Goal: Transaction & Acquisition: Obtain resource

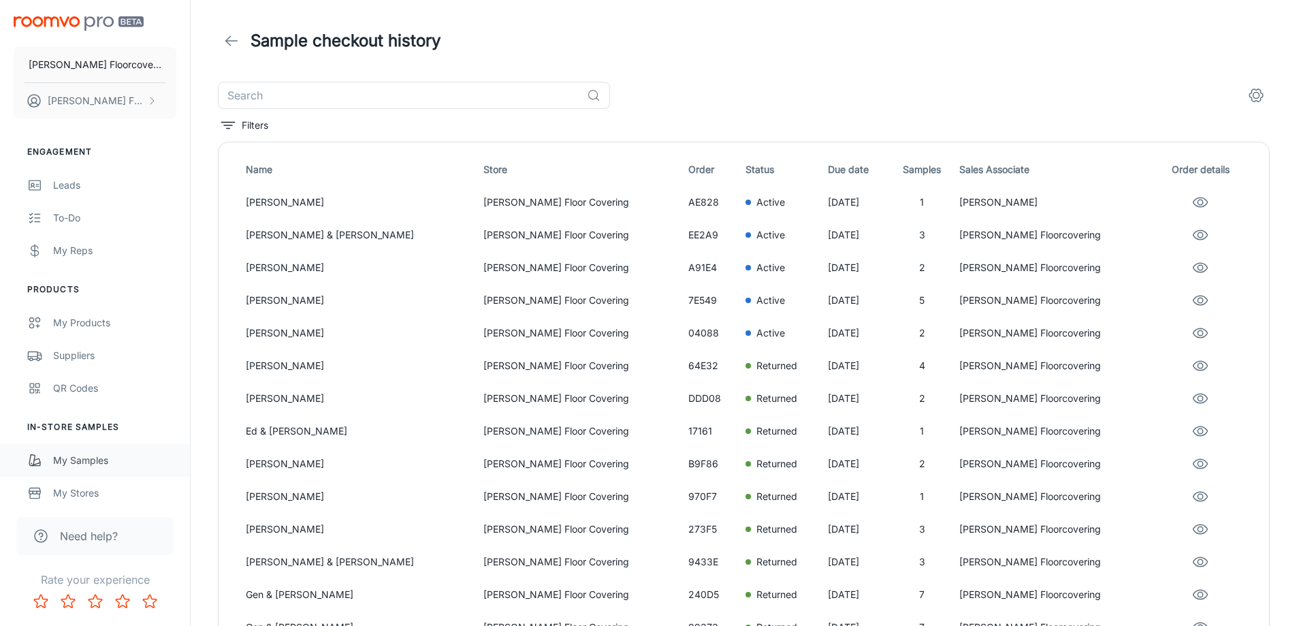
click at [99, 459] on div "My Samples" at bounding box center [114, 460] width 123 height 15
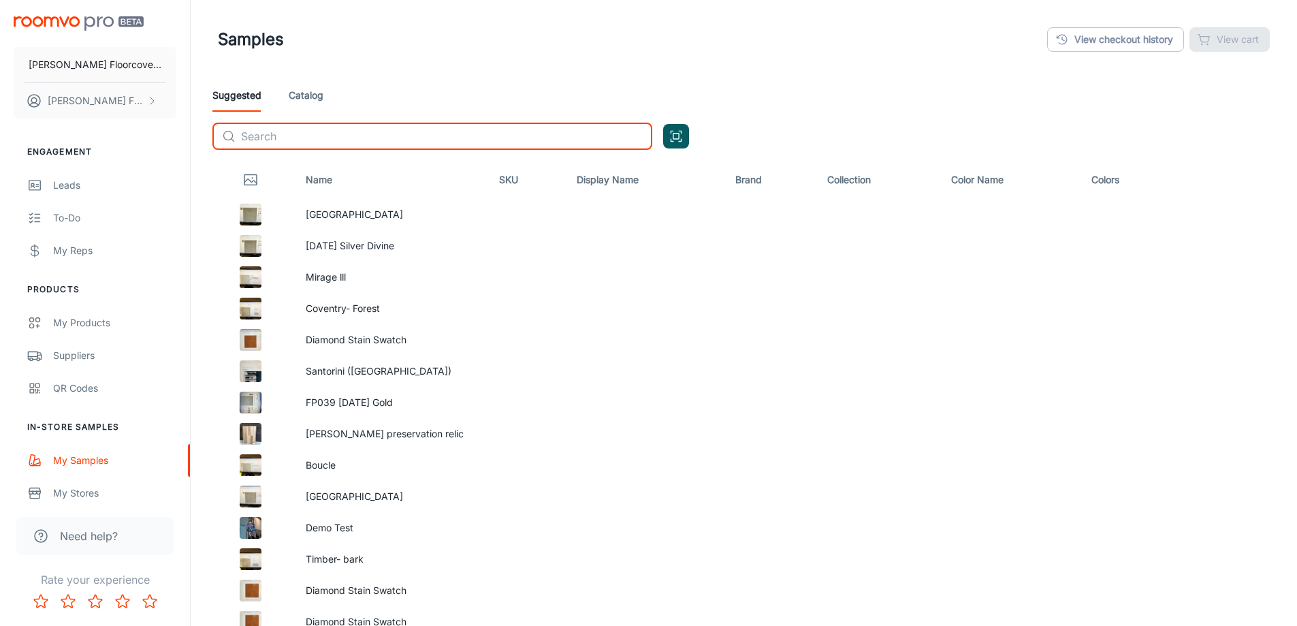
click at [309, 135] on input "text" at bounding box center [446, 136] width 411 height 27
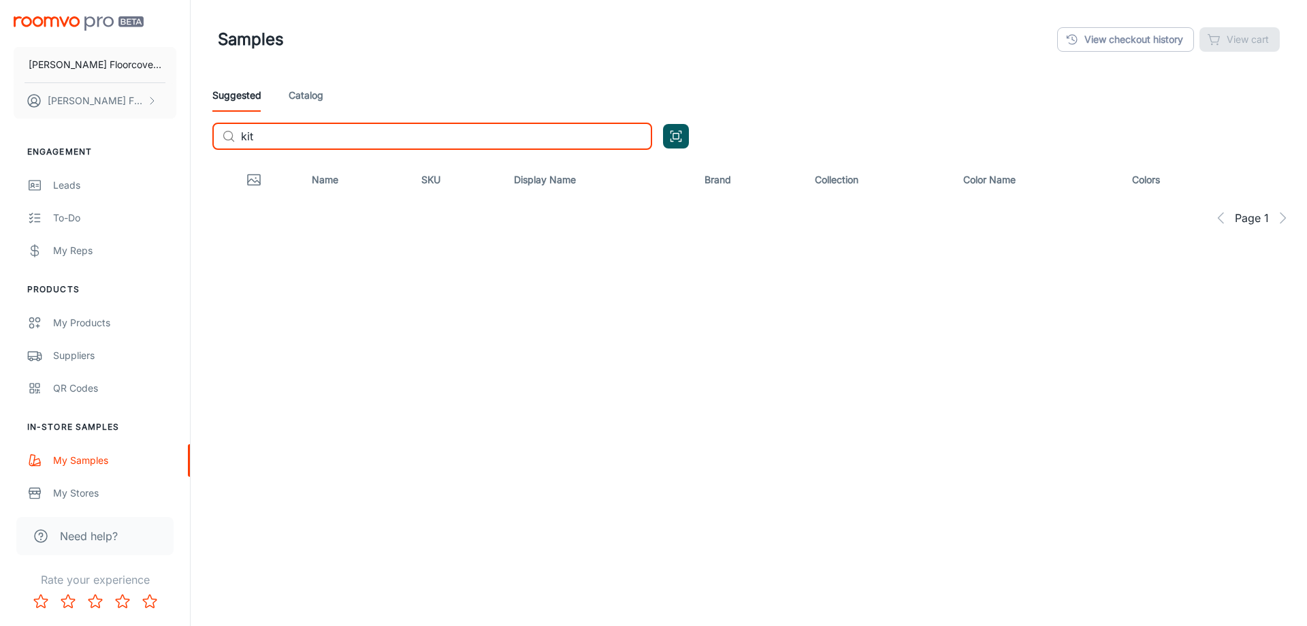
click at [316, 93] on link "Catalog" at bounding box center [306, 95] width 35 height 33
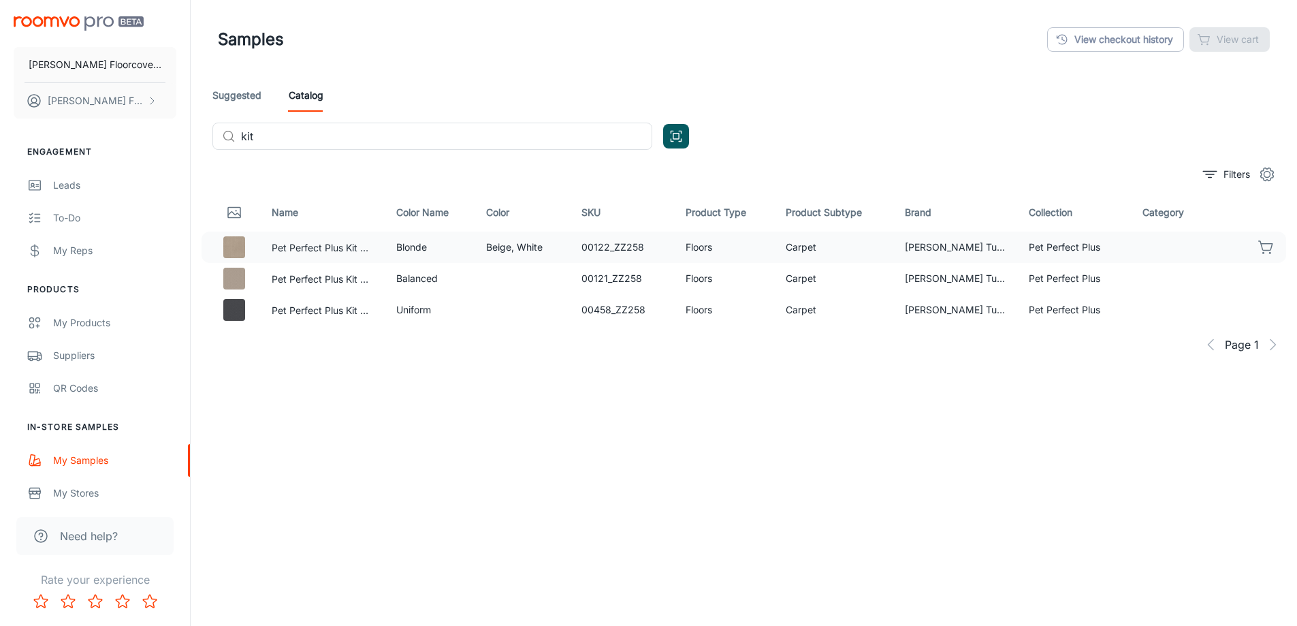
click at [1267, 249] on icon "button" at bounding box center [1266, 247] width 16 height 16
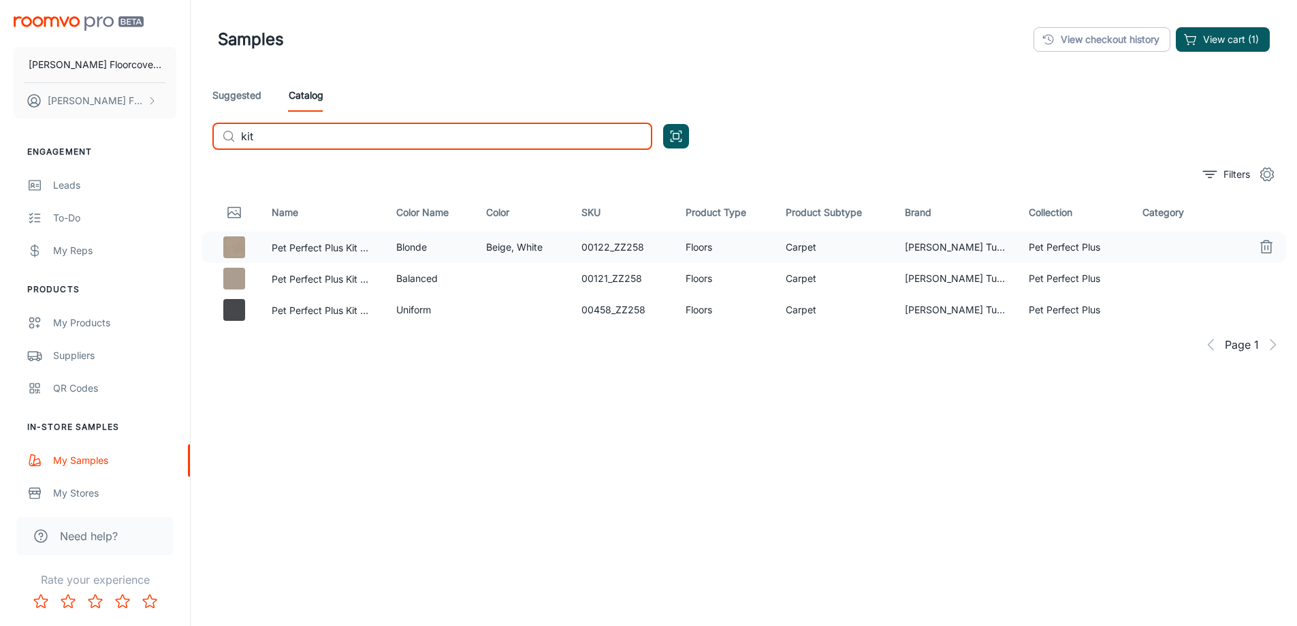
drag, startPoint x: 328, startPoint y: 132, endPoint x: 183, endPoint y: 143, distance: 145.4
click at [183, 143] on div "[PERSON_NAME] Floorcovering [PERSON_NAME] Floorcovering Engagement Leads To-do …" at bounding box center [648, 345] width 1297 height 690
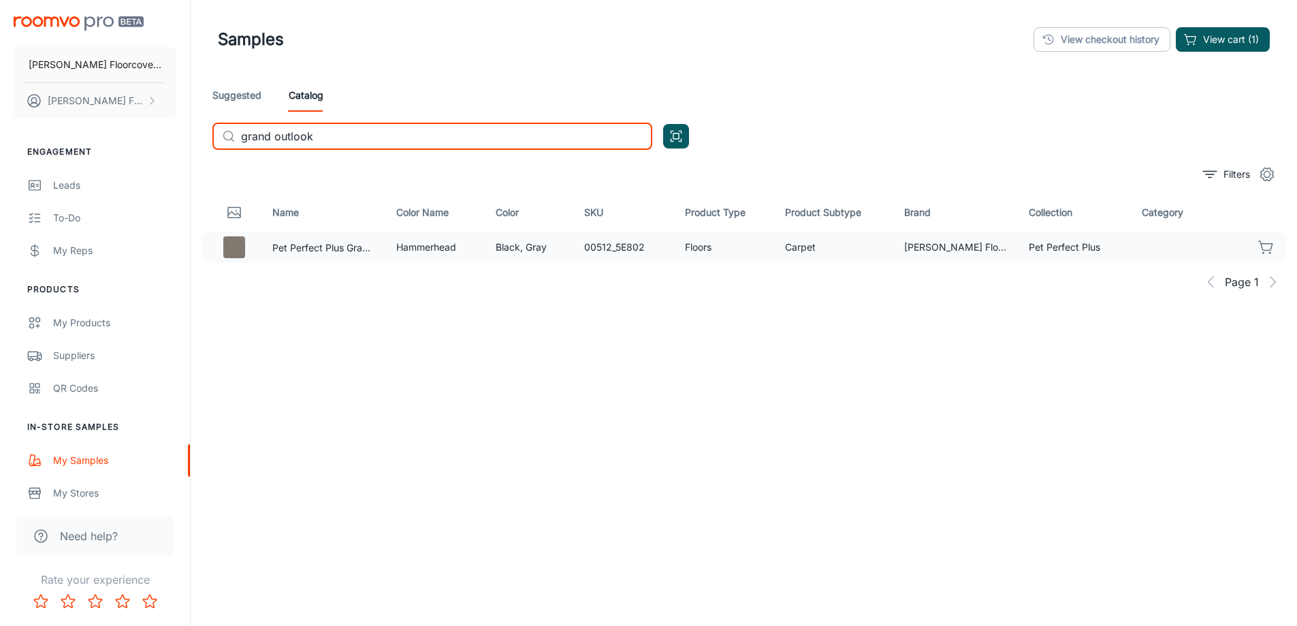
click at [1266, 247] on icon "button" at bounding box center [1266, 247] width 16 height 16
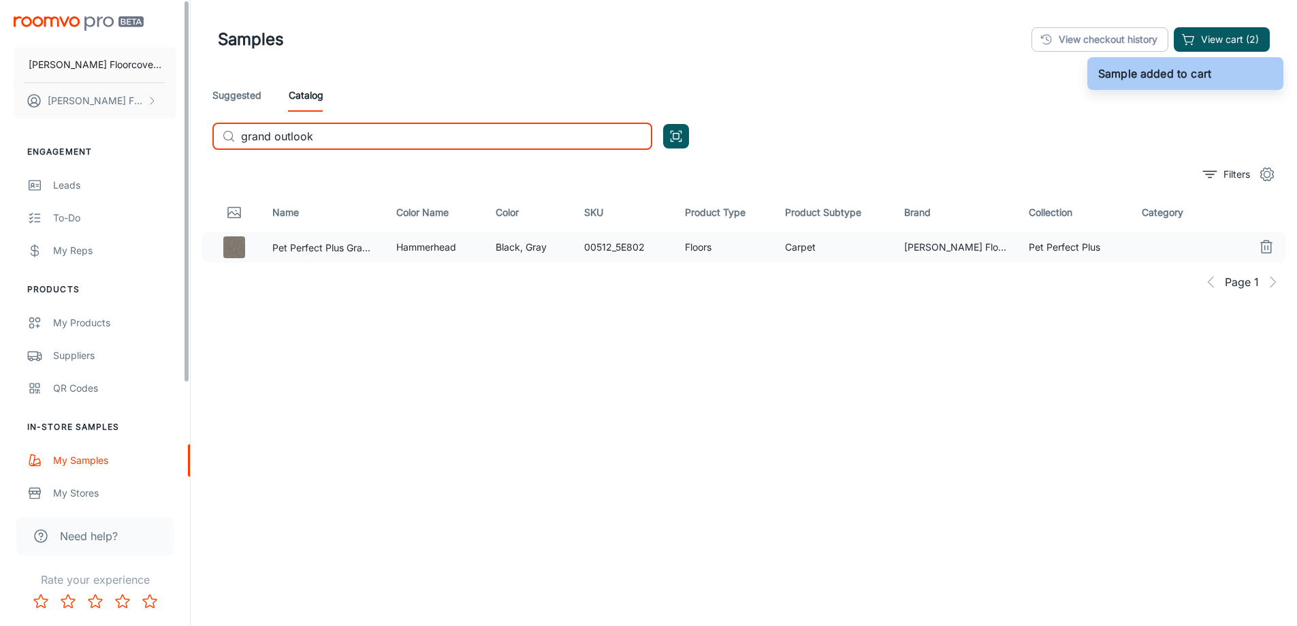
drag, startPoint x: 333, startPoint y: 139, endPoint x: 114, endPoint y: 140, distance: 218.5
click at [114, 140] on div "[PERSON_NAME] Floorcovering [PERSON_NAME] Floorcovering Engagement Leads To-do …" at bounding box center [648, 345] width 1297 height 690
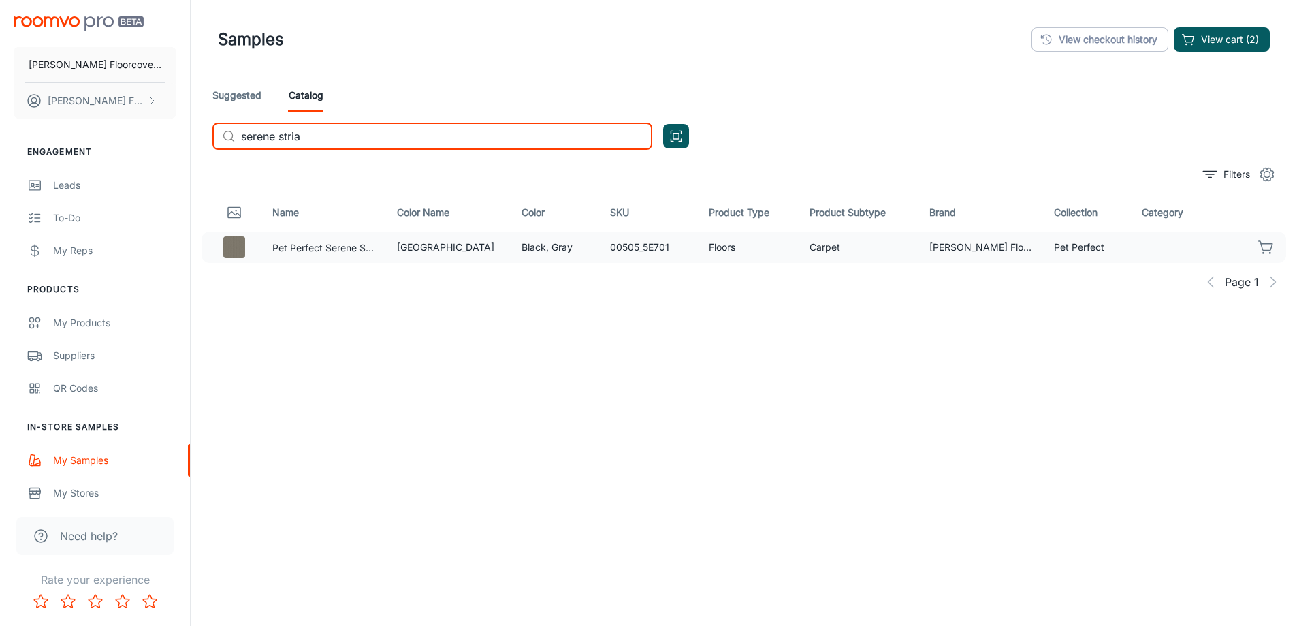
click at [1267, 246] on icon "button" at bounding box center [1266, 247] width 16 height 16
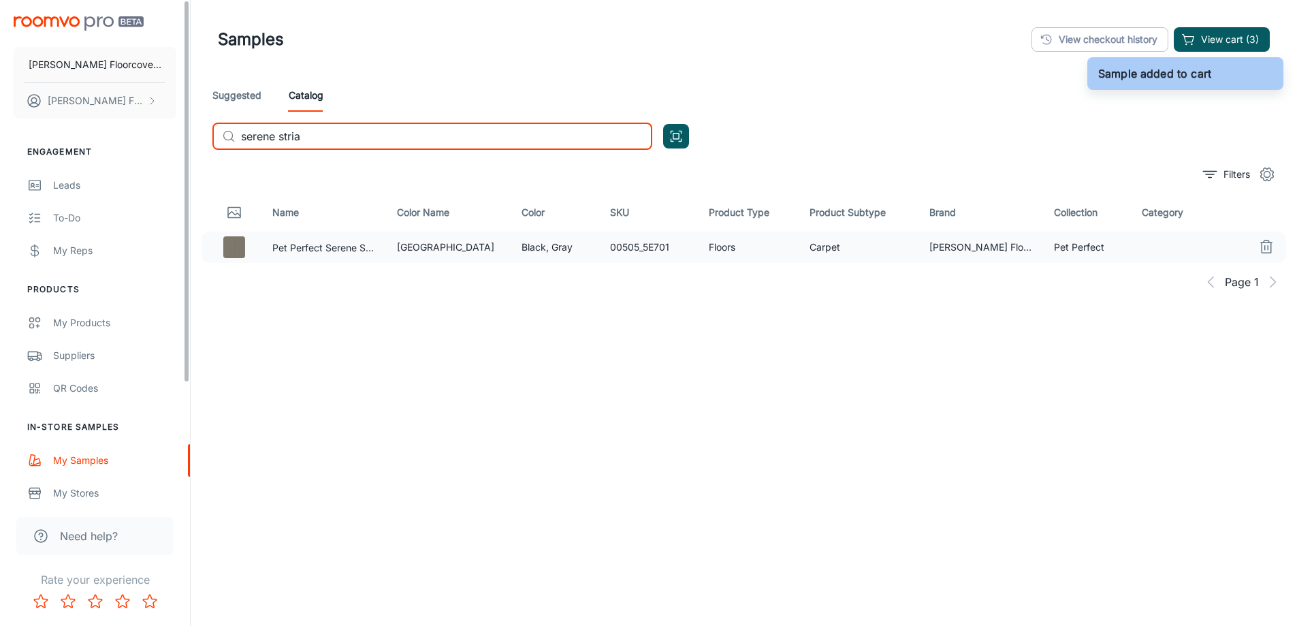
drag, startPoint x: 317, startPoint y: 134, endPoint x: 183, endPoint y: 143, distance: 133.7
click at [183, 143] on div "[PERSON_NAME] Floorcovering [PERSON_NAME] Floorcovering Engagement Leads To-do …" at bounding box center [648, 345] width 1297 height 690
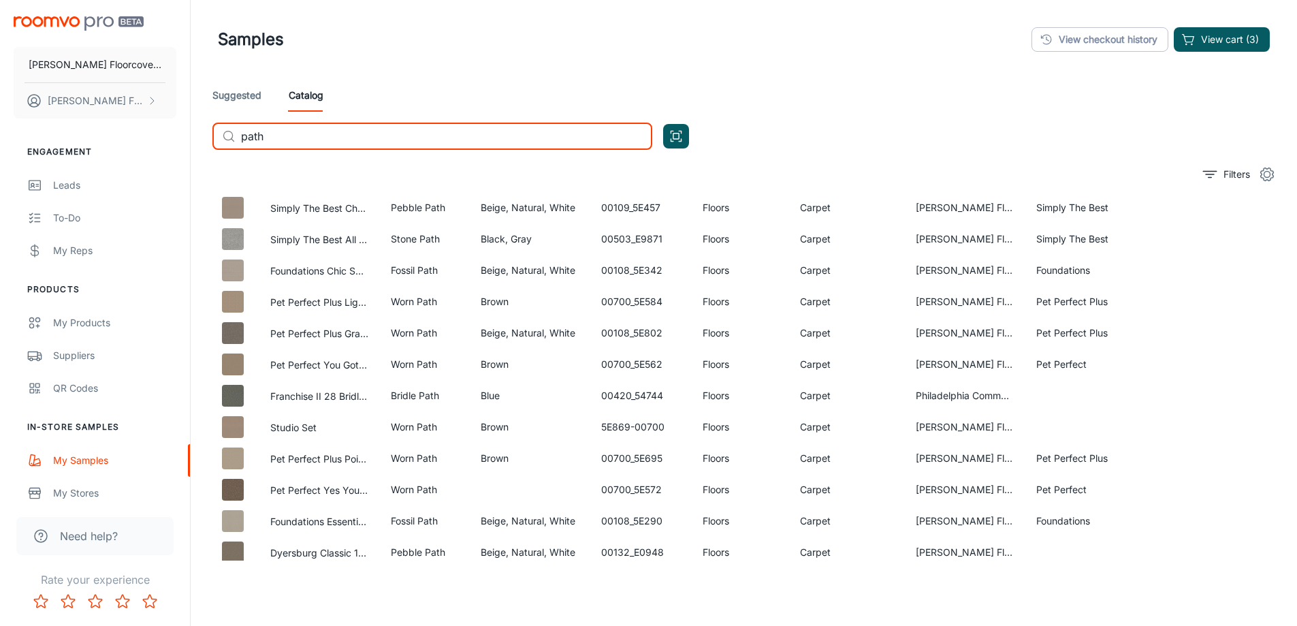
scroll to position [545, 0]
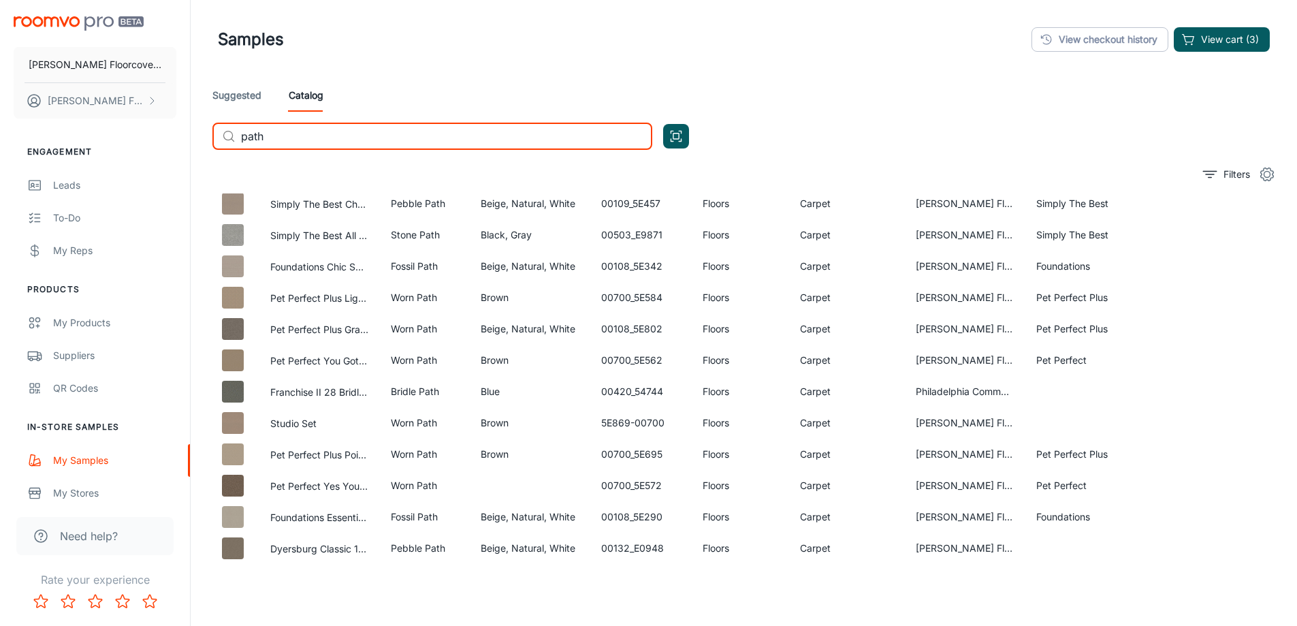
drag, startPoint x: 354, startPoint y: 133, endPoint x: 69, endPoint y: 144, distance: 285.4
click at [73, 142] on div "[PERSON_NAME] Floorcovering [PERSON_NAME] Floorcovering Engagement Leads To-do …" at bounding box center [648, 345] width 1297 height 690
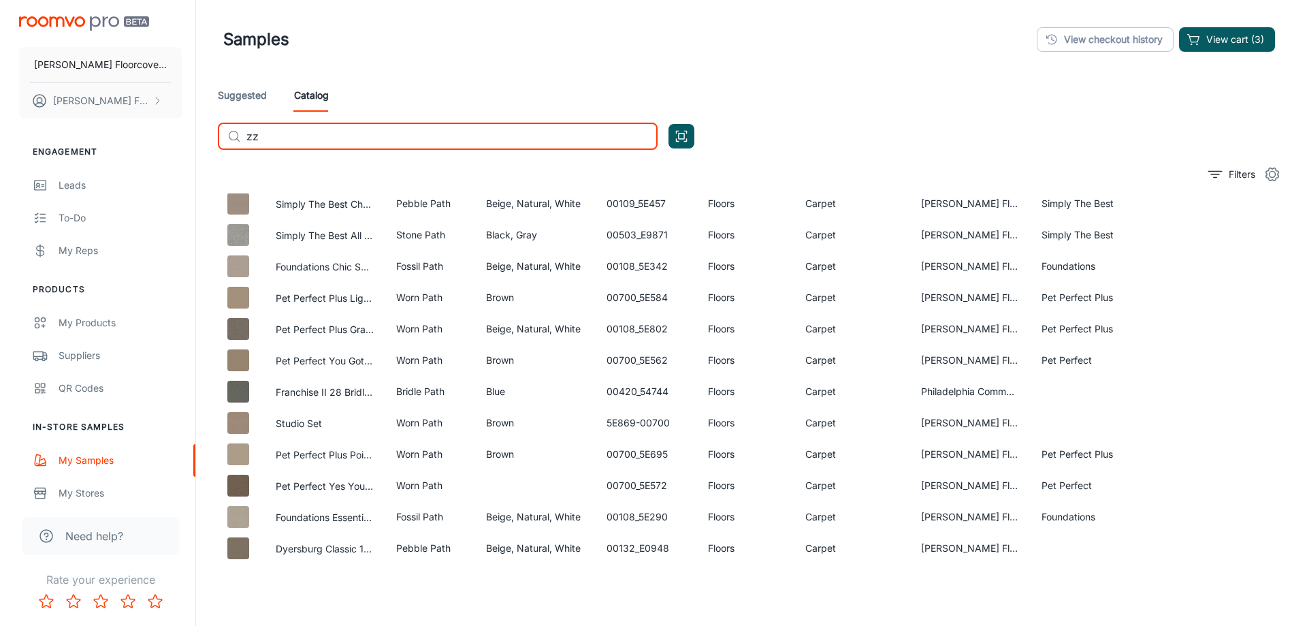
scroll to position [0, 0]
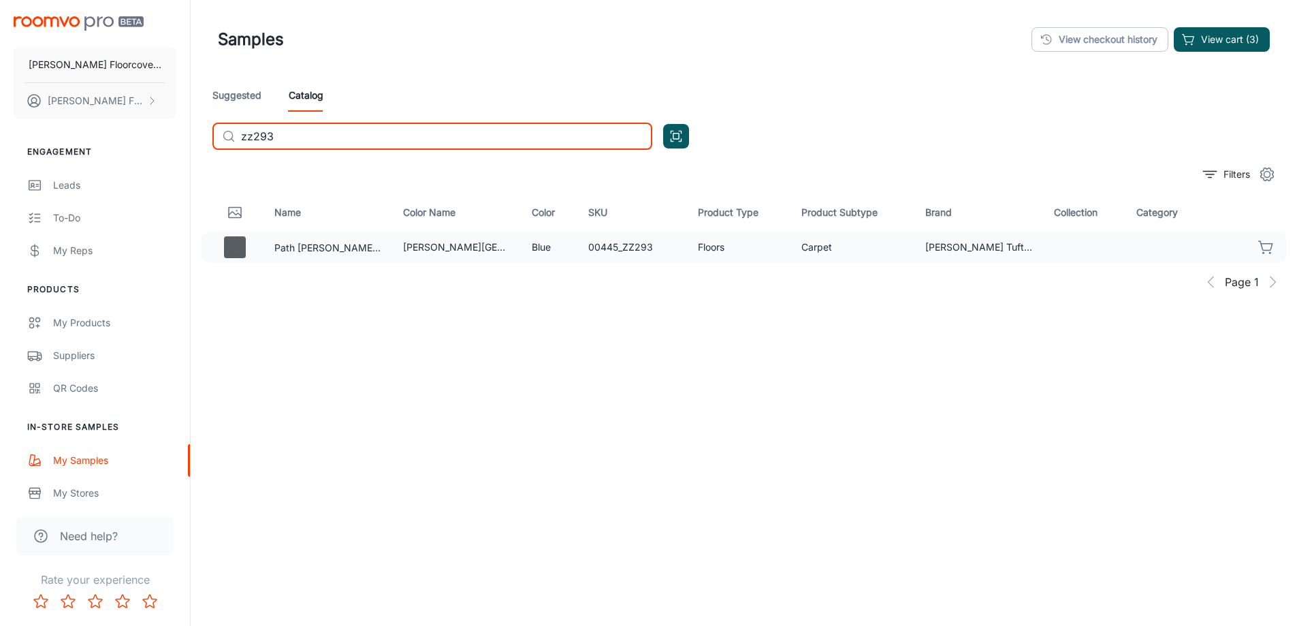
type input "zz293"
click at [1269, 248] on icon "button" at bounding box center [1266, 247] width 16 height 16
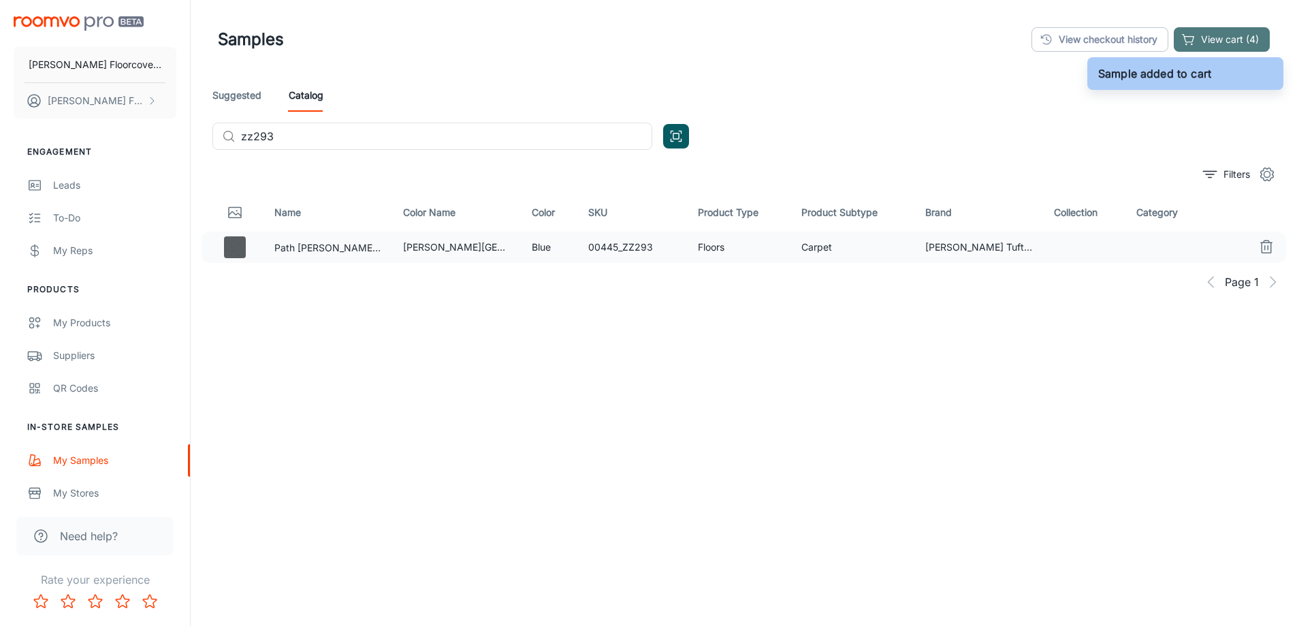
click at [1248, 38] on button "View cart (4)" at bounding box center [1221, 39] width 96 height 25
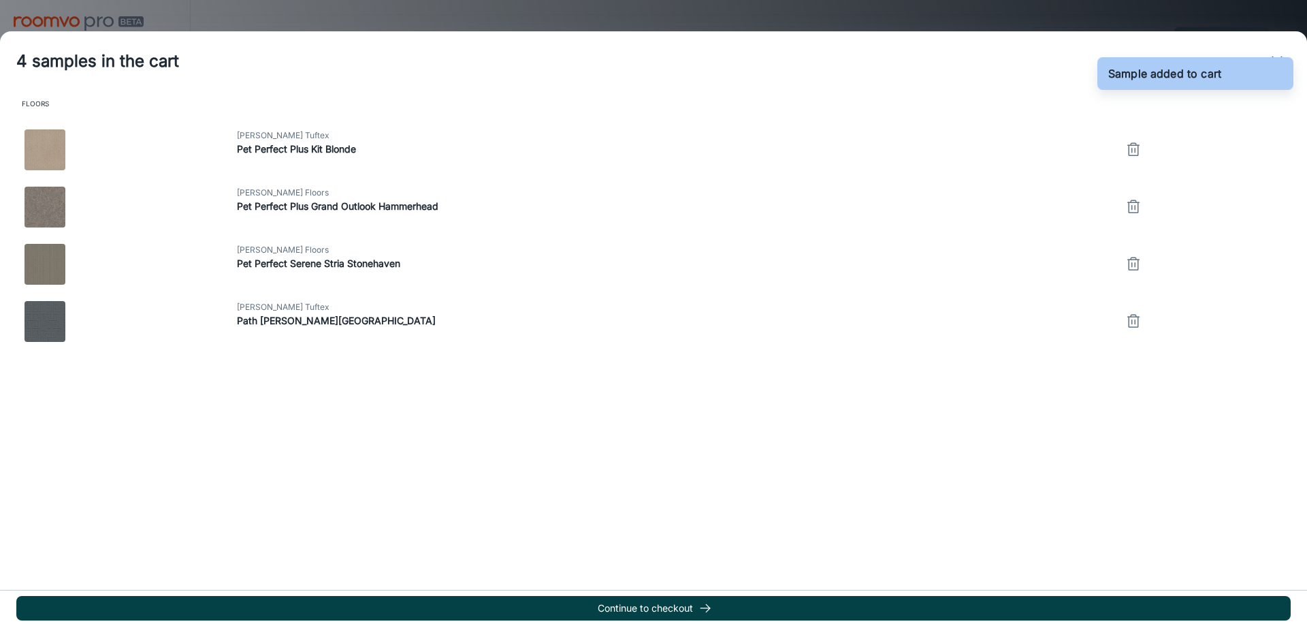
click at [714, 607] on button "Continue to checkout" at bounding box center [653, 608] width 1274 height 25
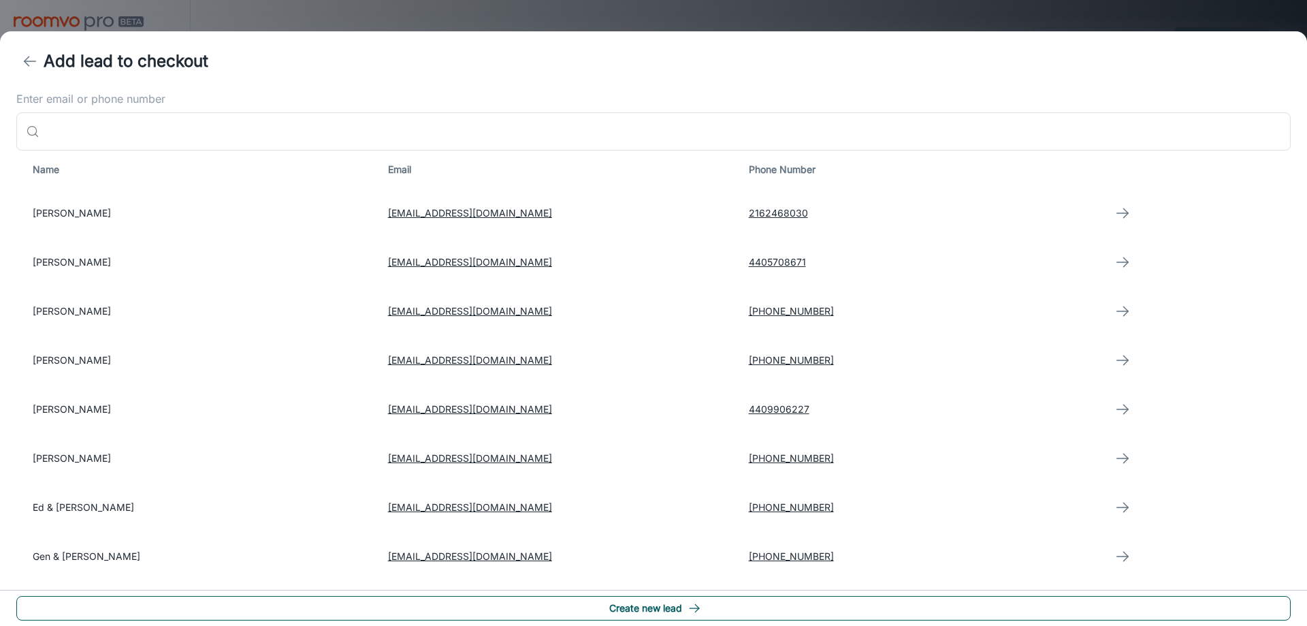
click at [662, 606] on button "Create new lead" at bounding box center [653, 608] width 1274 height 25
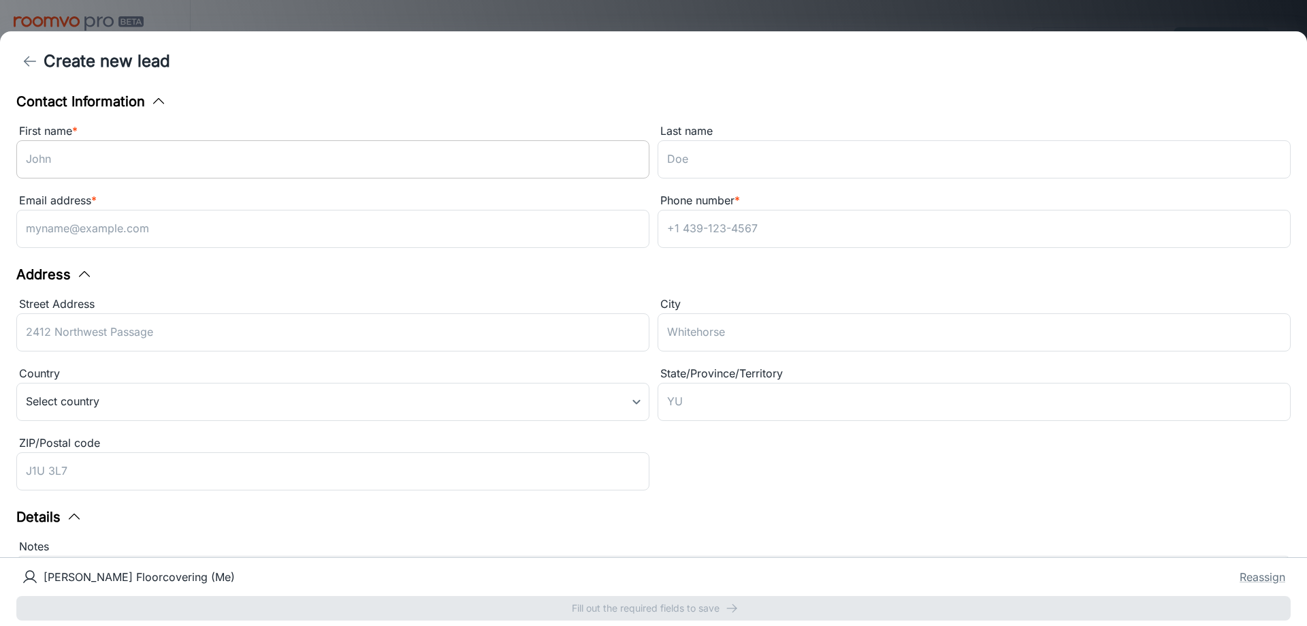
click at [137, 166] on input "First name *" at bounding box center [332, 159] width 633 height 38
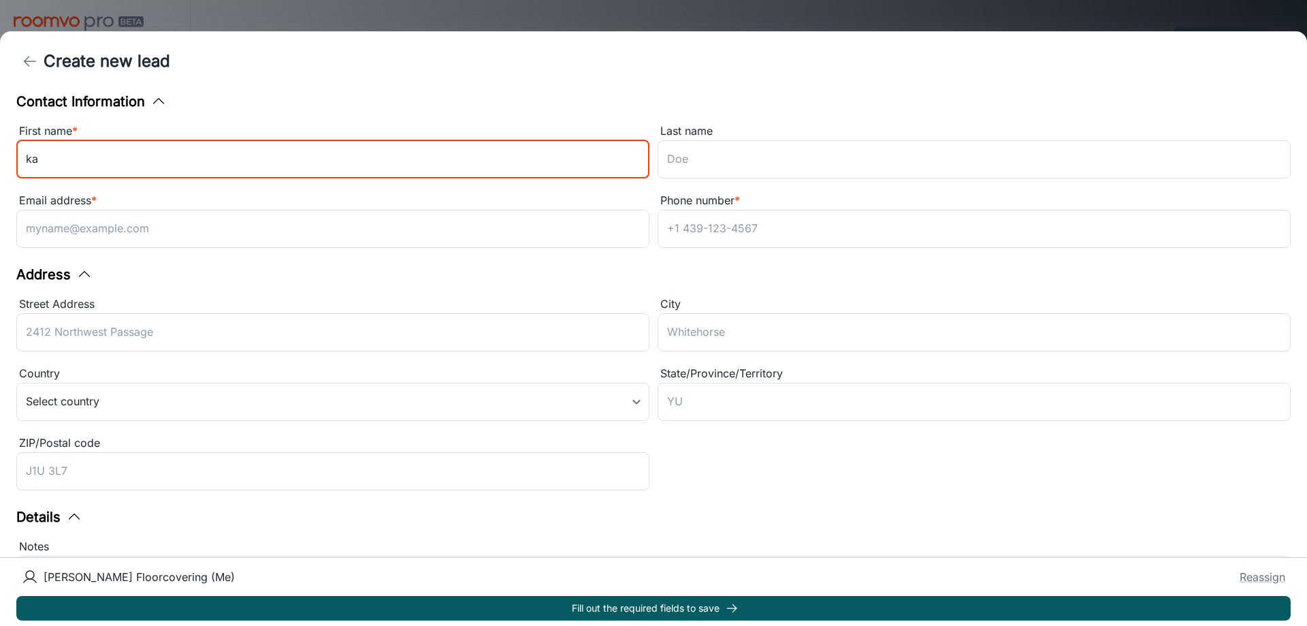
type input "k"
type input "[PERSON_NAME]"
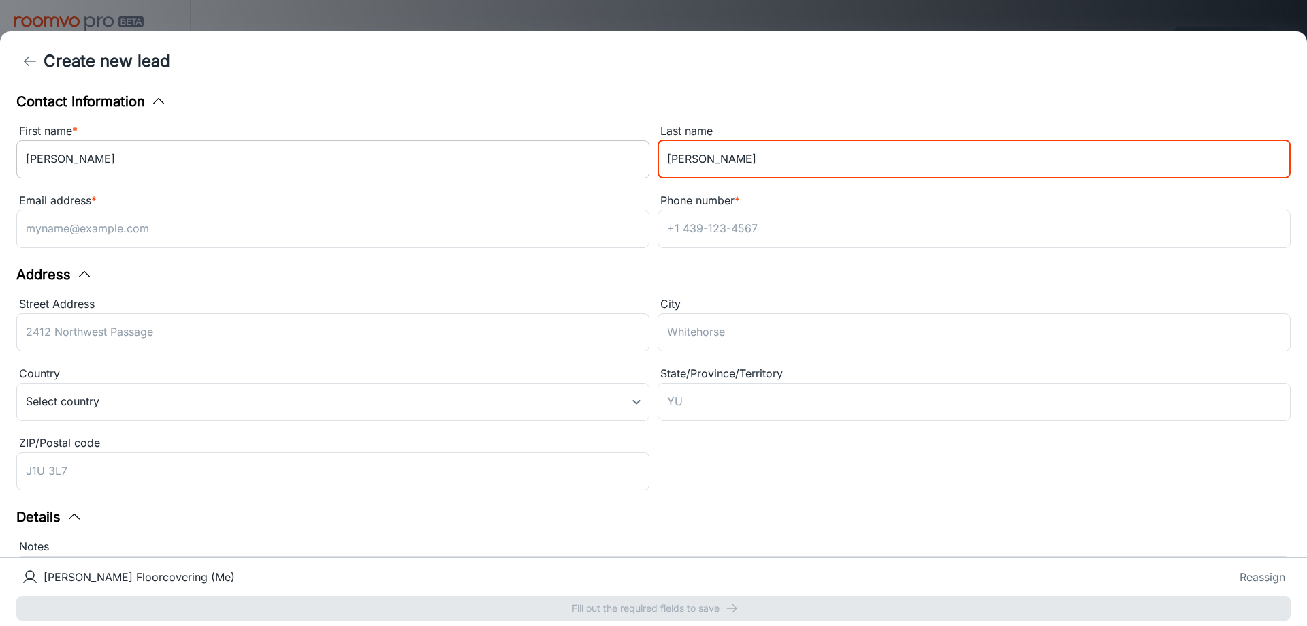
type input "[PERSON_NAME]"
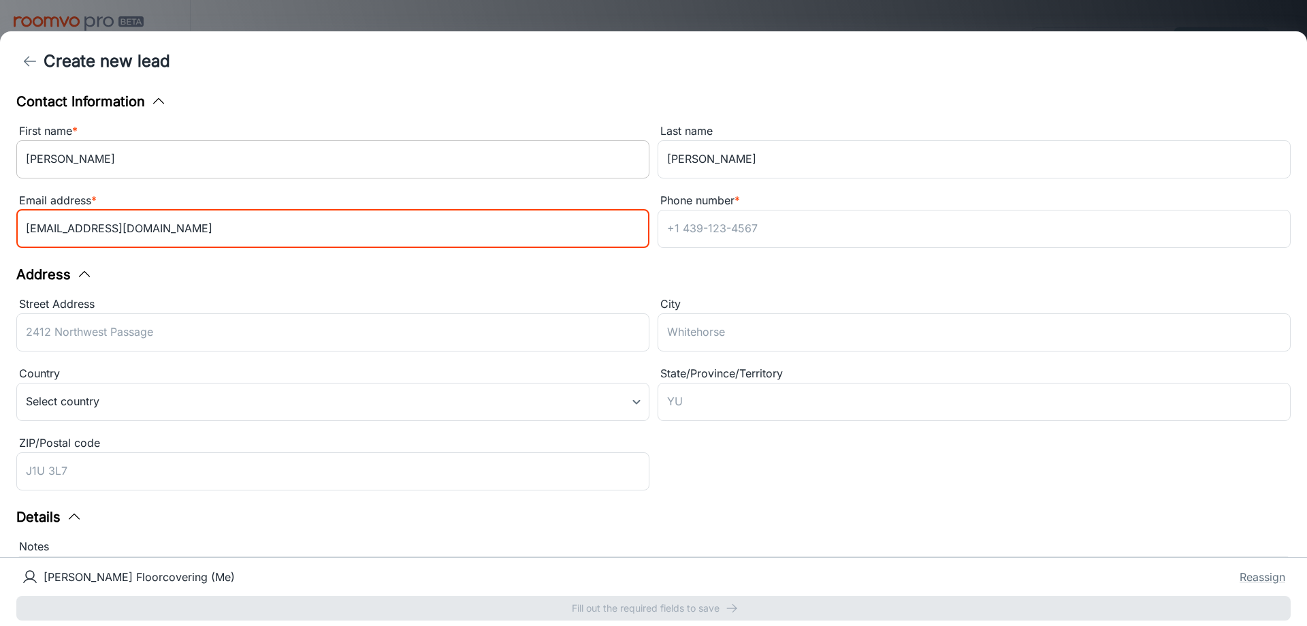
type input "[EMAIL_ADDRESS][DOMAIN_NAME]"
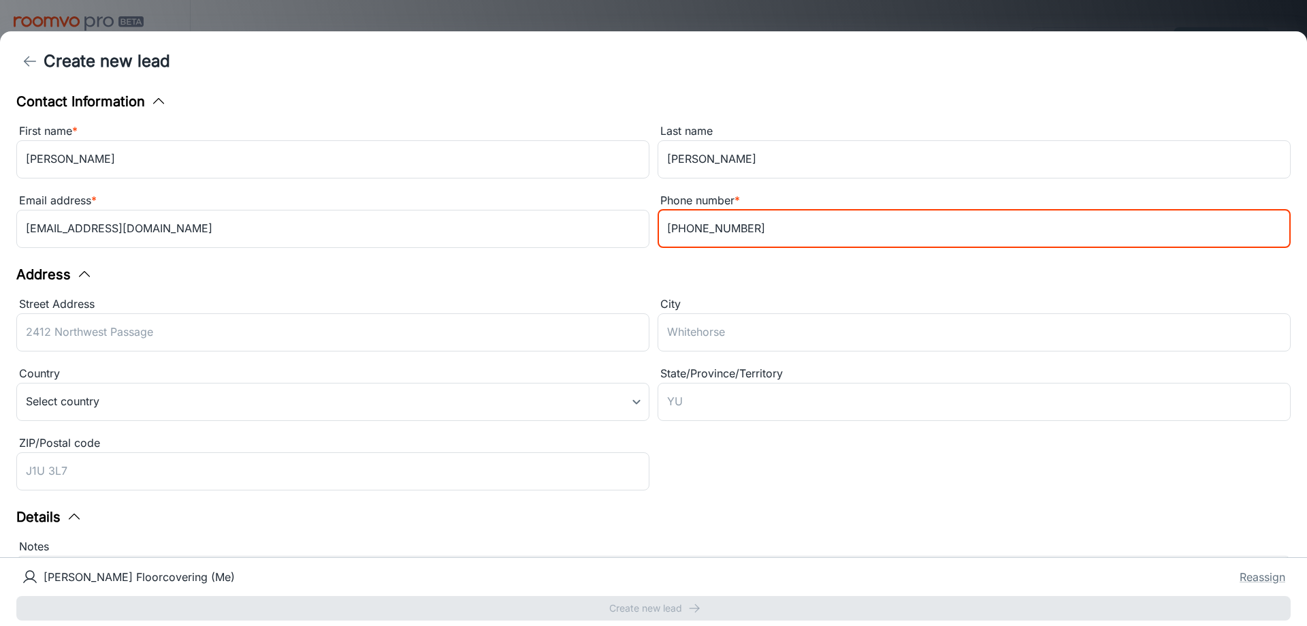
type input "[PHONE_NUMBER]"
click at [739, 466] on div "Street Address ​ City ​ Country Select country ​ State/Province/Territory ​ ZIP…" at bounding box center [649, 391] width 1282 height 208
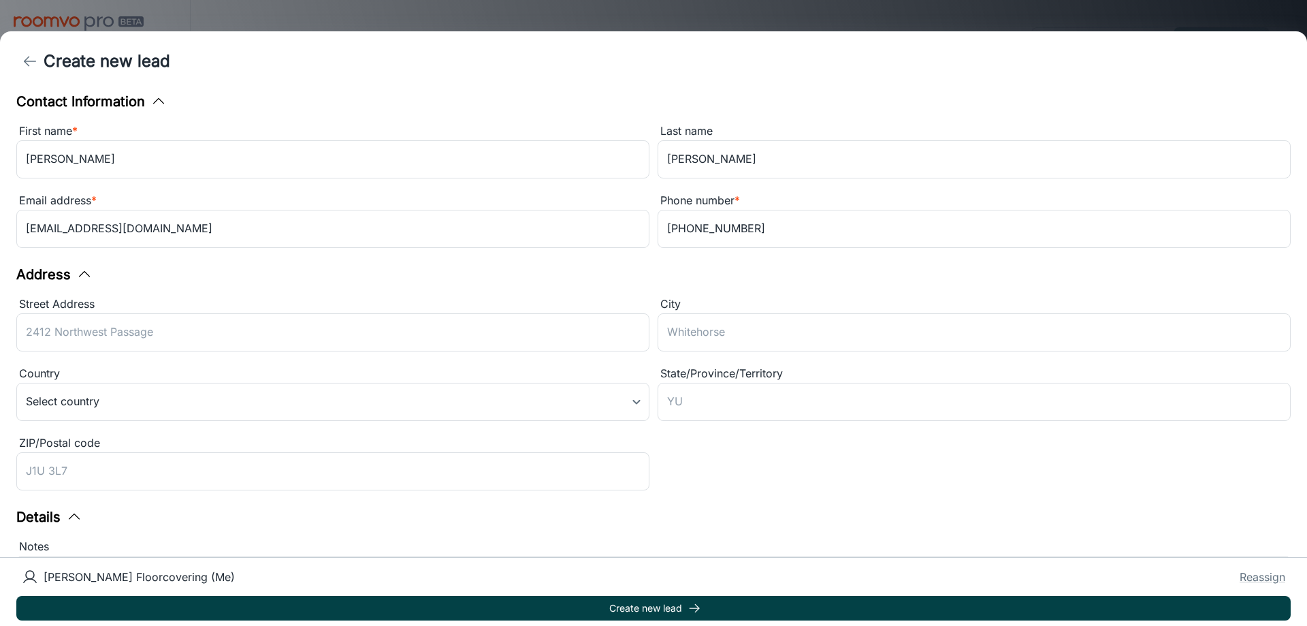
click at [696, 611] on polyline "submit" at bounding box center [697, 607] width 4 height 7
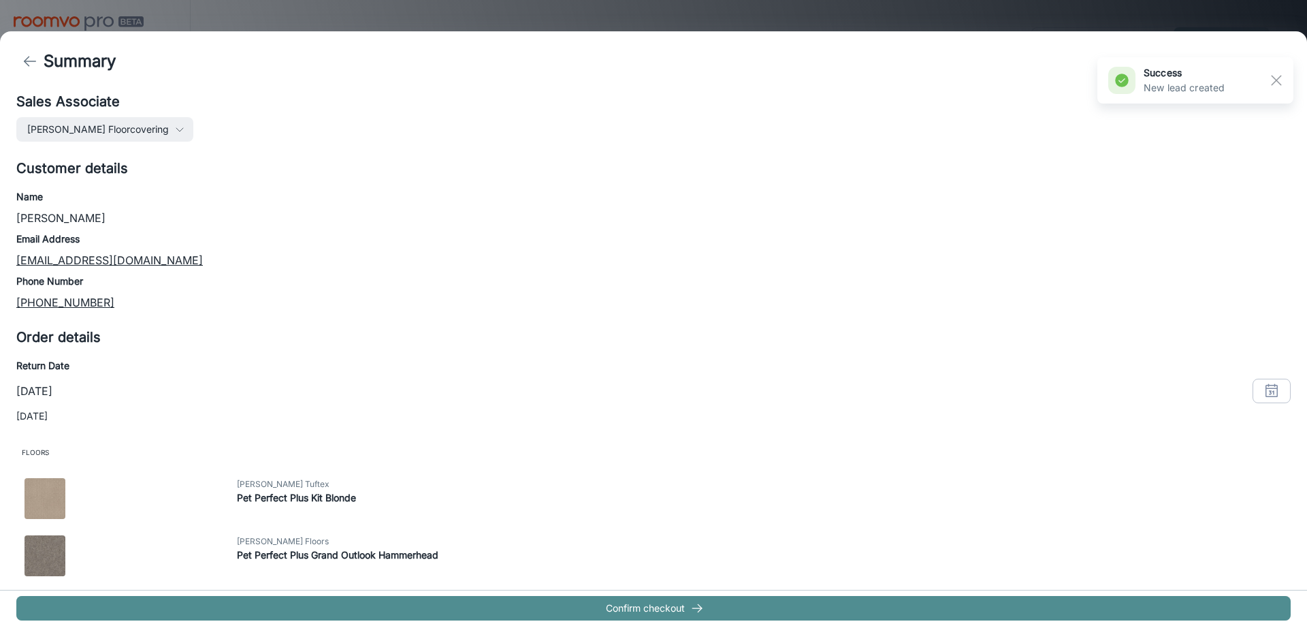
click at [696, 611] on icon "button" at bounding box center [697, 608] width 14 height 14
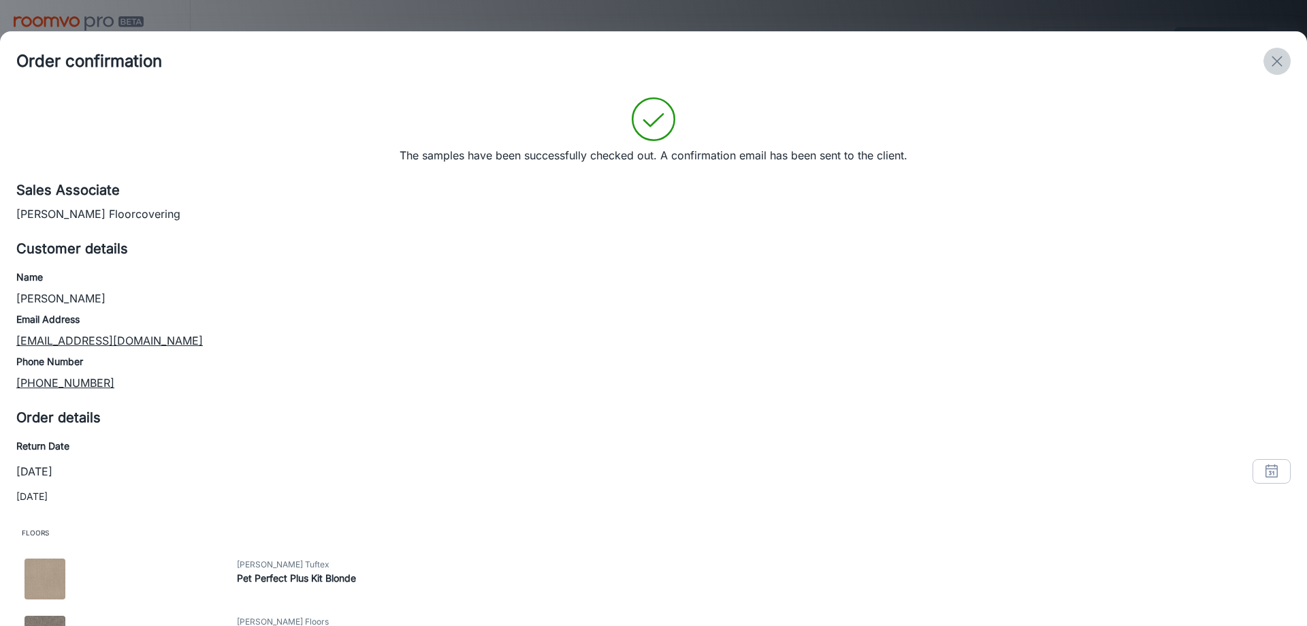
click at [1280, 56] on icon "exit" at bounding box center [1277, 61] width 16 height 16
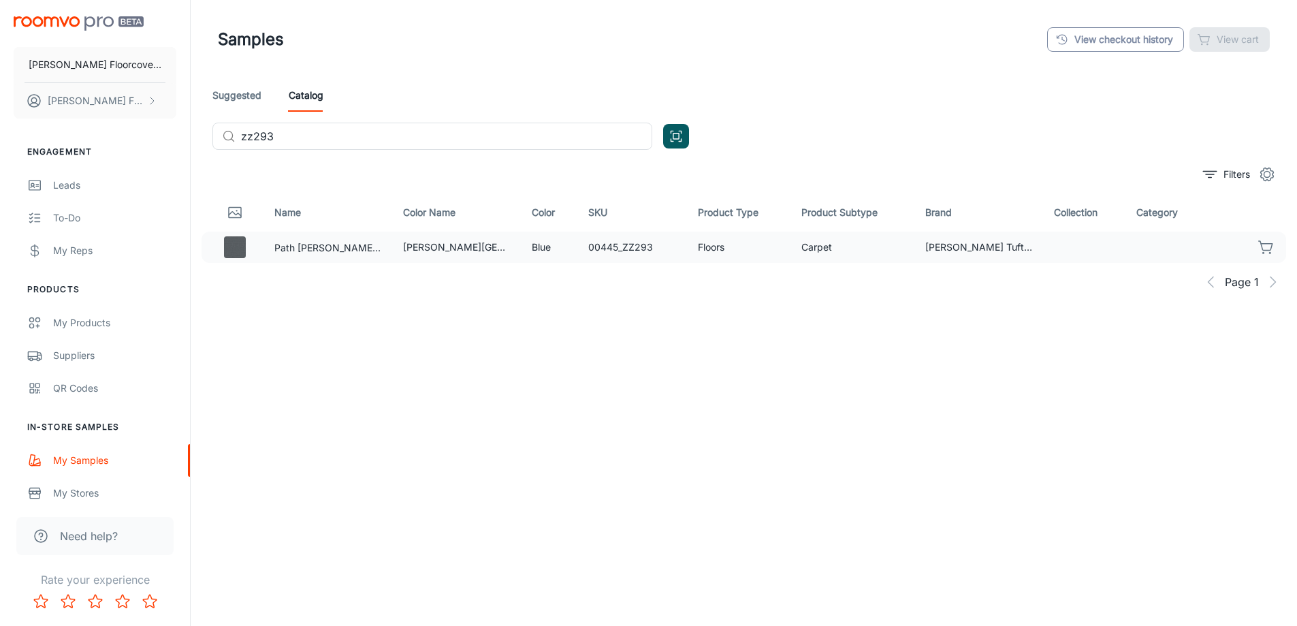
click at [1114, 38] on link "View checkout history" at bounding box center [1115, 39] width 137 height 25
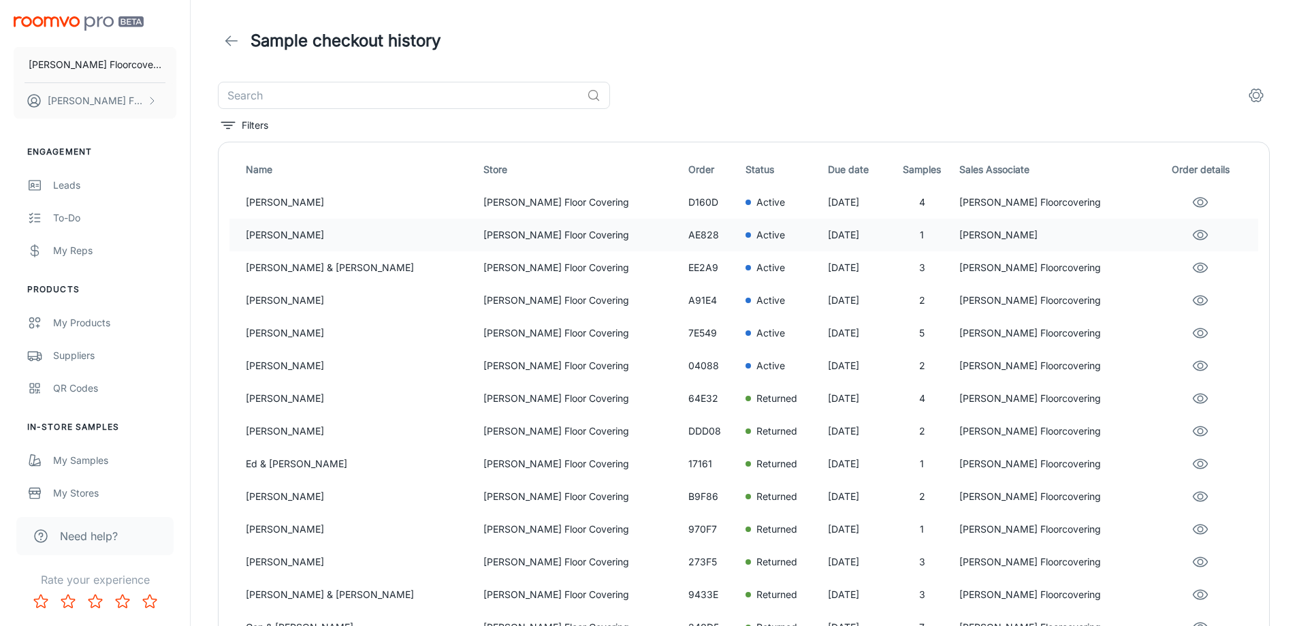
click at [1015, 234] on p "[PERSON_NAME]" at bounding box center [1053, 234] width 189 height 15
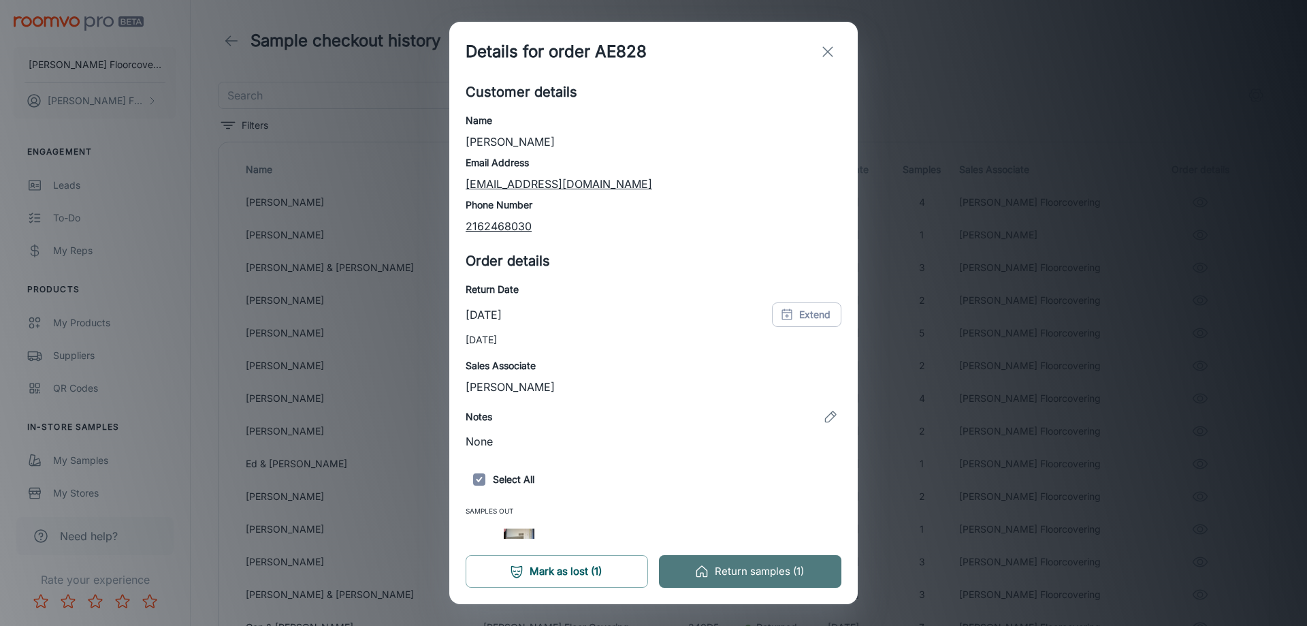
click at [747, 569] on button "Return samples (1)" at bounding box center [750, 571] width 182 height 33
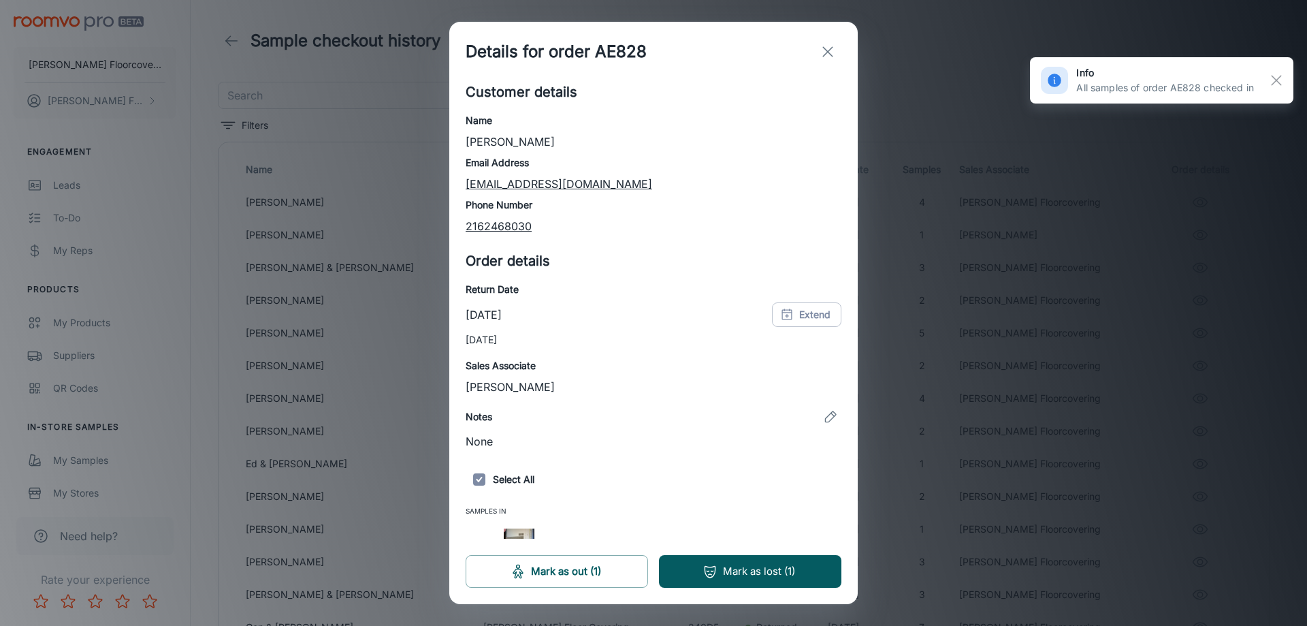
click at [832, 51] on icon "exit" at bounding box center [828, 52] width 16 height 16
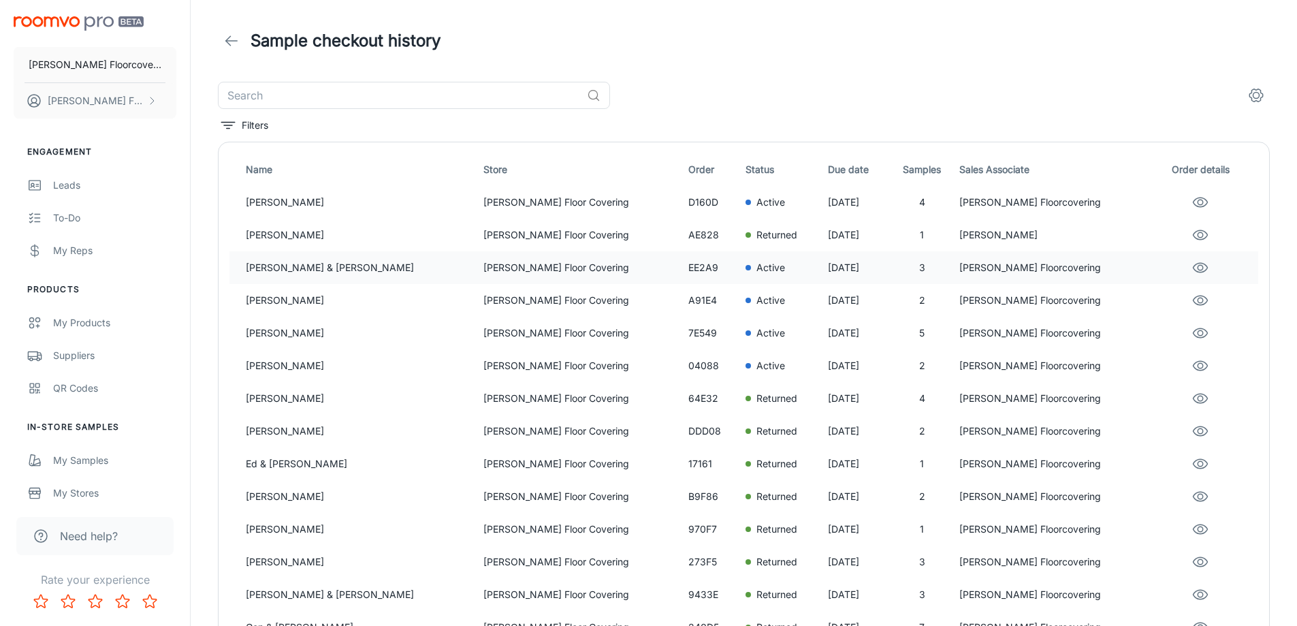
click at [564, 274] on p "[PERSON_NAME] Floor Covering" at bounding box center [580, 267] width 194 height 15
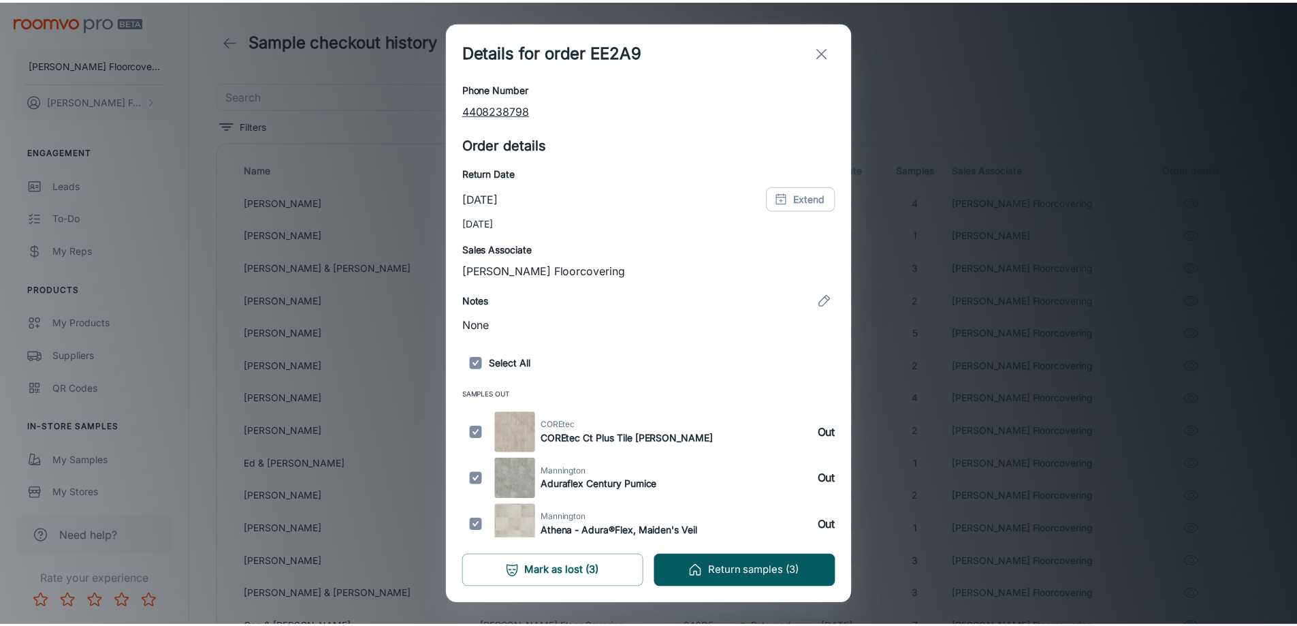
scroll to position [123, 0]
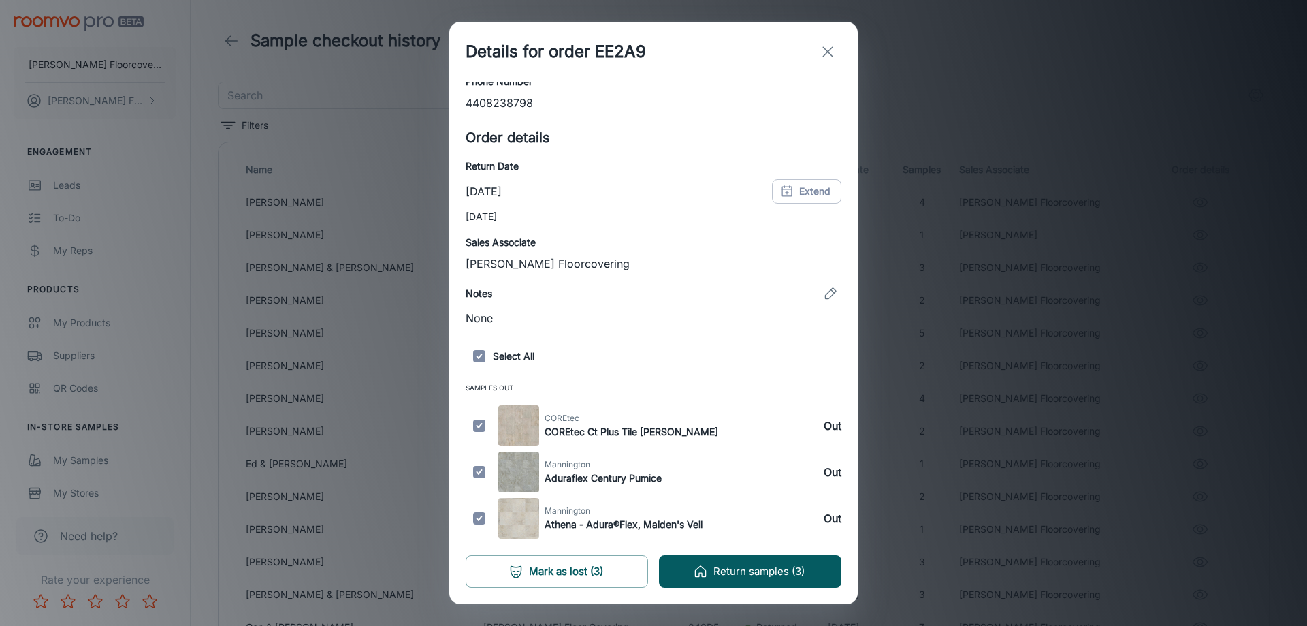
click at [829, 52] on icon "exit" at bounding box center [828, 52] width 16 height 16
